Goal: Task Accomplishment & Management: Manage account settings

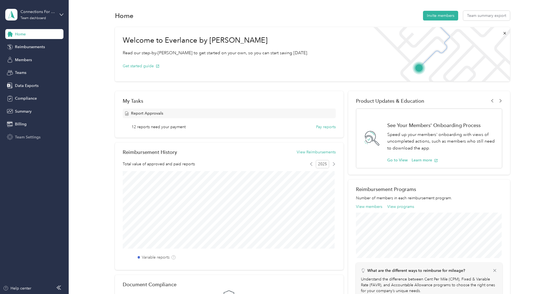
click at [27, 138] on span "Team Settings" at bounding box center [28, 137] width 26 height 6
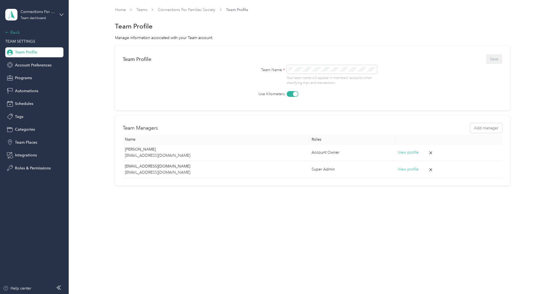
click at [17, 31] on div "Back" at bounding box center [32, 32] width 55 height 7
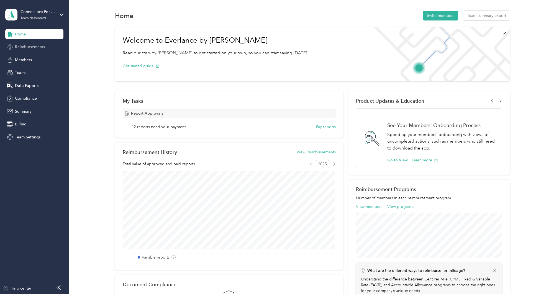
click at [31, 46] on span "Reimbursements" at bounding box center [30, 47] width 30 height 6
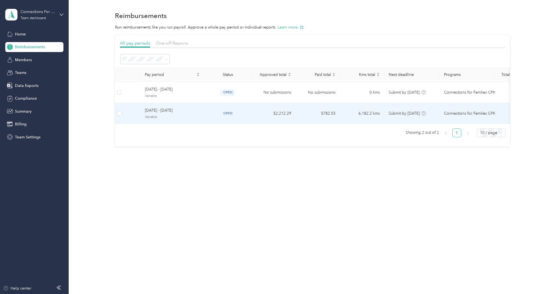
click at [189, 108] on span "[DATE] - [DATE]" at bounding box center [172, 111] width 55 height 6
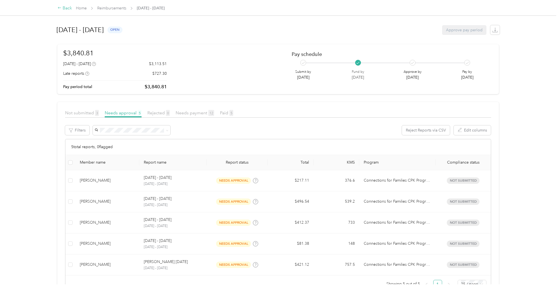
click at [58, 9] on icon at bounding box center [60, 8] width 4 height 4
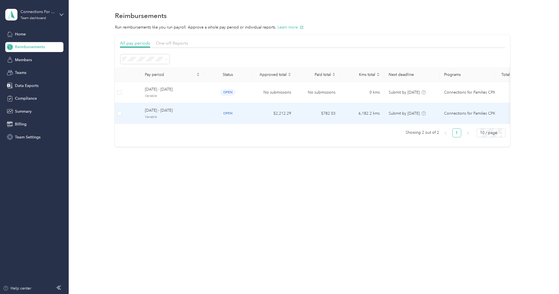
click at [179, 111] on span "[DATE] - [DATE]" at bounding box center [172, 111] width 55 height 6
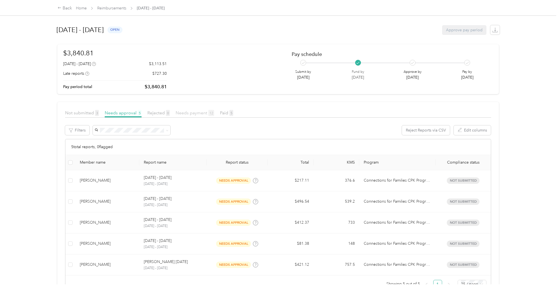
click at [192, 113] on span "Needs payment 12" at bounding box center [195, 112] width 39 height 5
click at [69, 9] on div "Back" at bounding box center [65, 8] width 14 height 7
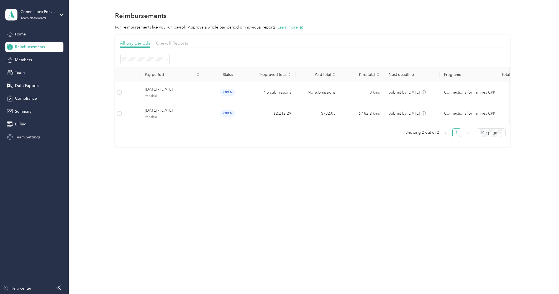
click at [34, 138] on span "Team Settings" at bounding box center [28, 137] width 26 height 6
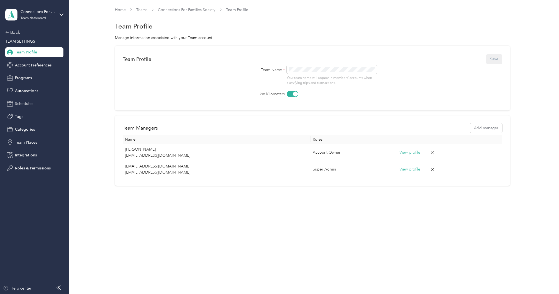
click at [25, 105] on span "Schedules" at bounding box center [24, 104] width 18 height 6
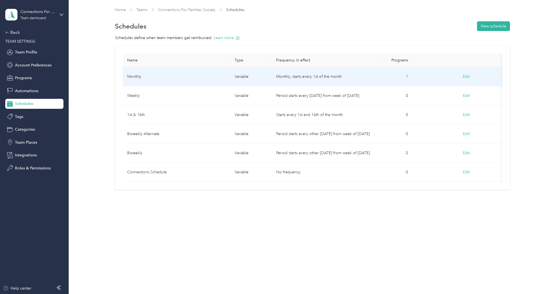
click at [468, 76] on button "Edit" at bounding box center [466, 77] width 15 height 10
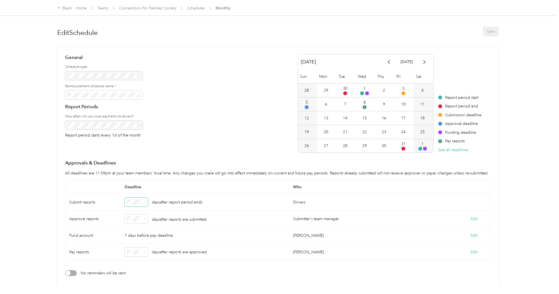
click at [145, 202] on icon at bounding box center [145, 202] width 2 height 2
click at [136, 280] on div "7" at bounding box center [137, 278] width 16 height 6
click at [496, 31] on button "Save" at bounding box center [491, 32] width 16 height 10
click at [547, 10] on icon at bounding box center [547, 10] width 4 height 5
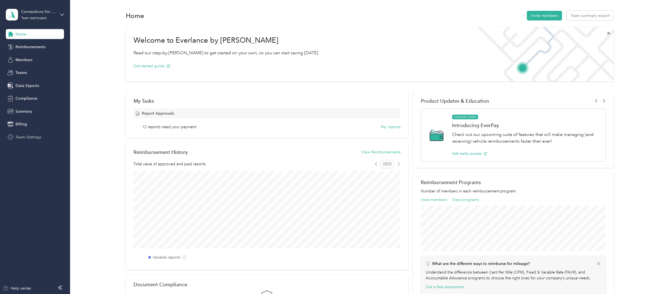
click at [31, 135] on span "Team Settings" at bounding box center [29, 137] width 26 height 6
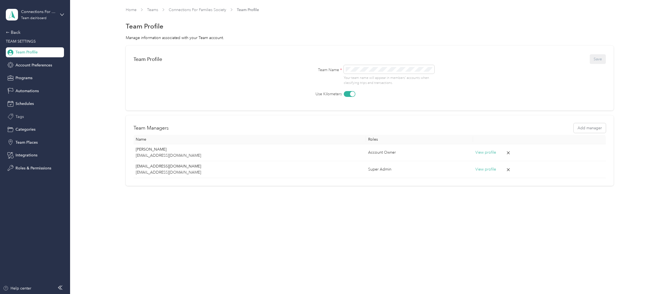
click at [22, 115] on span "Tags" at bounding box center [20, 117] width 8 height 6
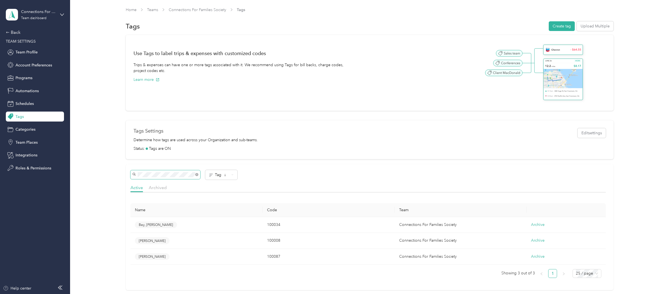
click at [125, 175] on div "Use Tags to label trips & expenses with customized codes Trips & expenses can h…" at bounding box center [370, 163] width 586 height 256
click at [297, 139] on div "Tags Settings Determine how tags are used across your Organization and sub-team…" at bounding box center [370, 135] width 473 height 15
click at [16, 33] on div "Back" at bounding box center [33, 32] width 55 height 7
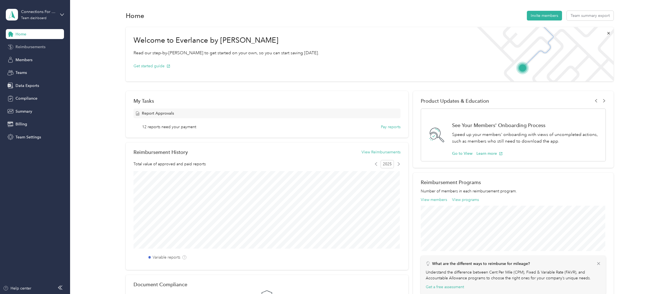
click at [31, 46] on span "Reimbursements" at bounding box center [31, 47] width 30 height 6
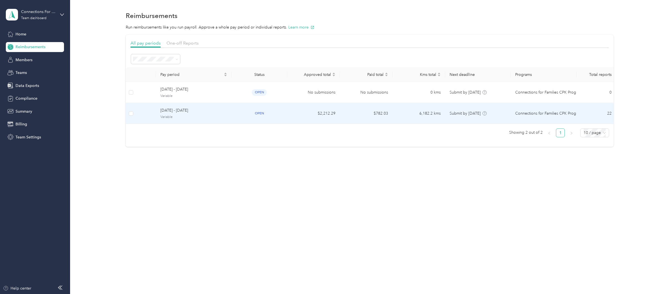
click at [185, 113] on span "[DATE] - [DATE]" at bounding box center [193, 111] width 67 height 6
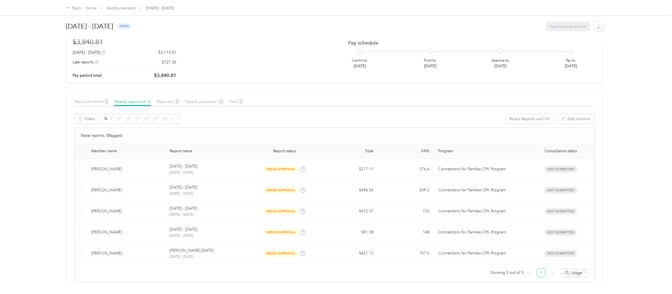
scroll to position [21, 0]
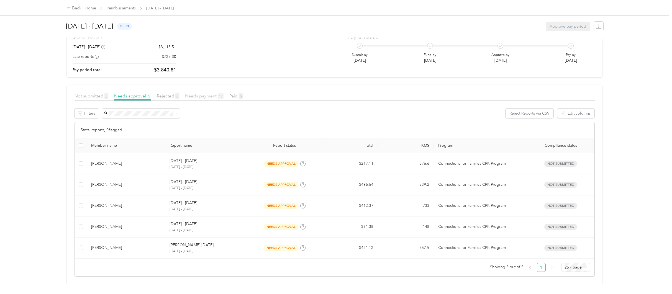
click at [215, 93] on span "Needs payment 12" at bounding box center [204, 95] width 39 height 5
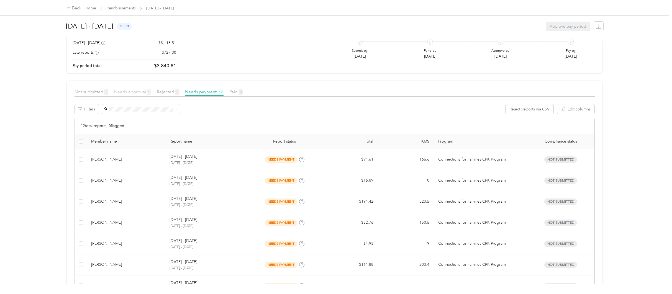
click at [133, 92] on span "Needs approval 5" at bounding box center [132, 91] width 37 height 5
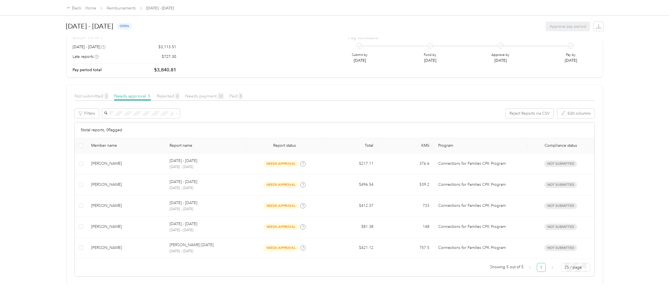
click at [274, 37] on div "[DATE] - [DATE] open Approve pay period" at bounding box center [335, 26] width 538 height 21
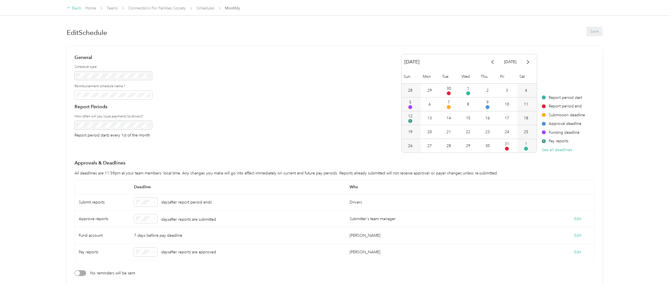
click at [72, 8] on div "Back" at bounding box center [74, 8] width 14 height 7
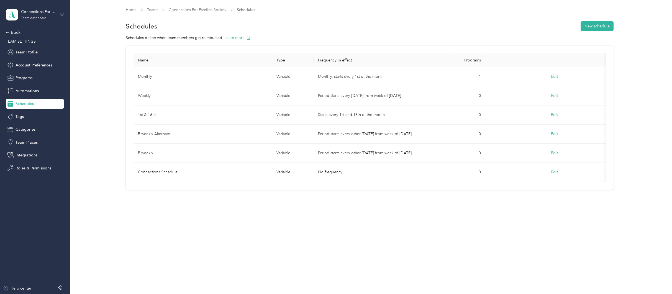
click at [522, 11] on div "Home Teams Connections For Families Society Schedules" at bounding box center [370, 10] width 488 height 6
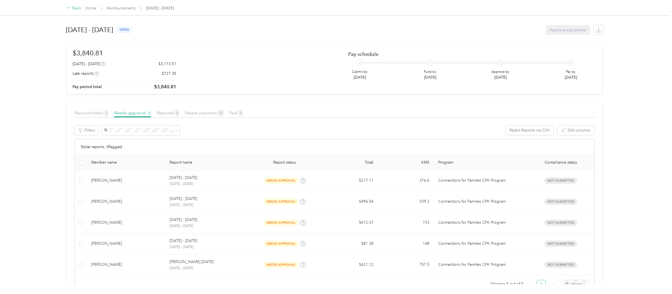
click at [78, 9] on div "Back" at bounding box center [74, 8] width 14 height 7
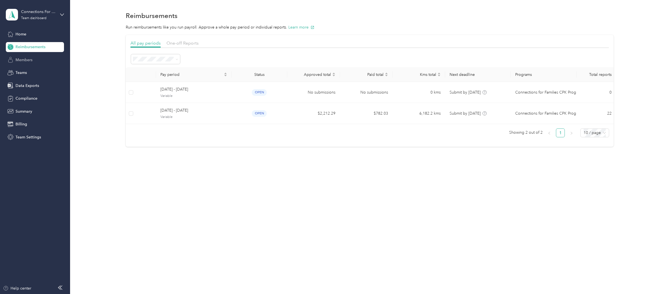
click at [25, 59] on span "Members" at bounding box center [24, 60] width 17 height 6
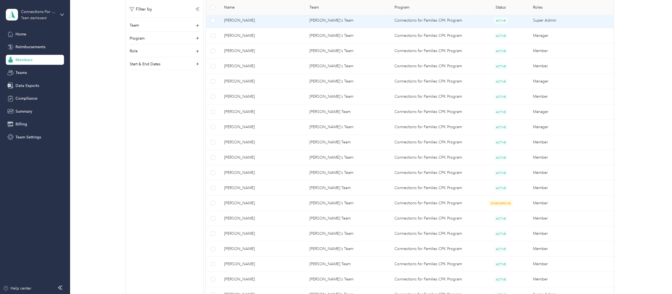
scroll to position [166, 0]
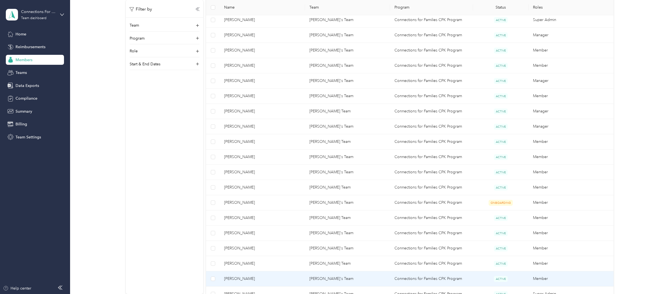
click at [252, 281] on span "Jennifer Byers" at bounding box center [262, 279] width 76 height 6
